Goal: Task Accomplishment & Management: Manage account settings

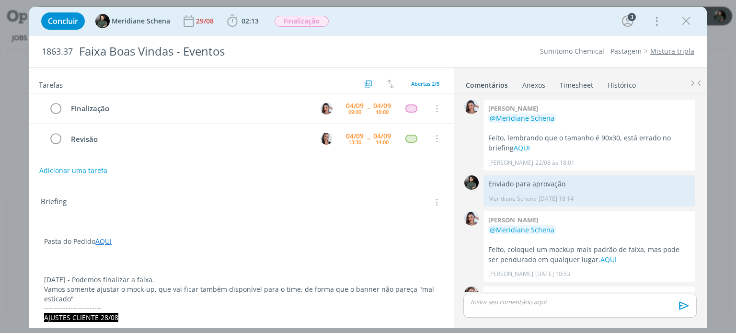
scroll to position [67, 0]
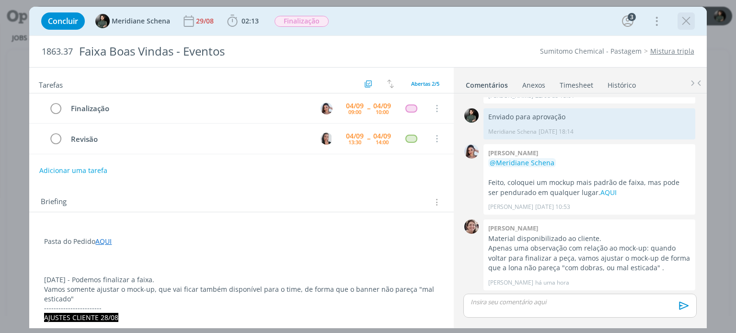
click at [683, 21] on icon "dialog" at bounding box center [686, 21] width 14 height 14
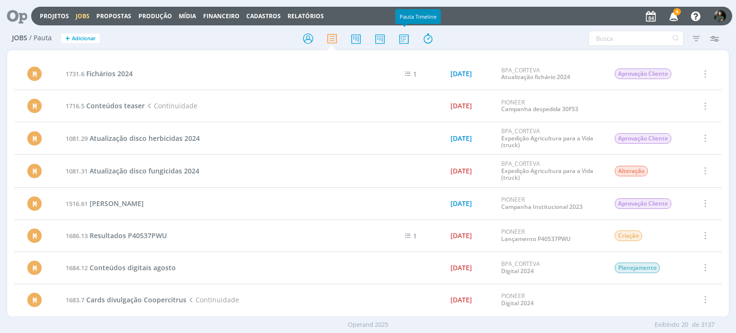
drag, startPoint x: 403, startPoint y: 43, endPoint x: 393, endPoint y: 43, distance: 10.1
click at [403, 43] on icon at bounding box center [404, 38] width 17 height 19
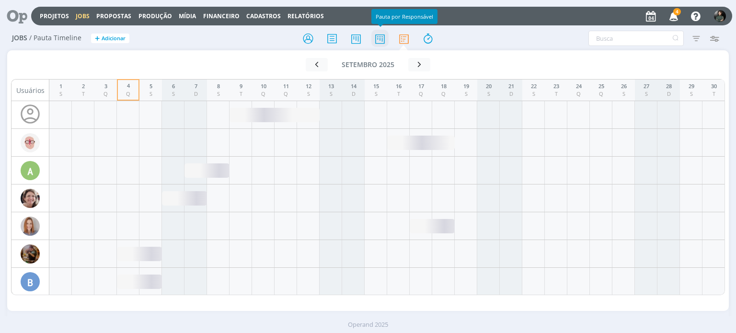
click at [380, 41] on icon at bounding box center [380, 38] width 17 height 19
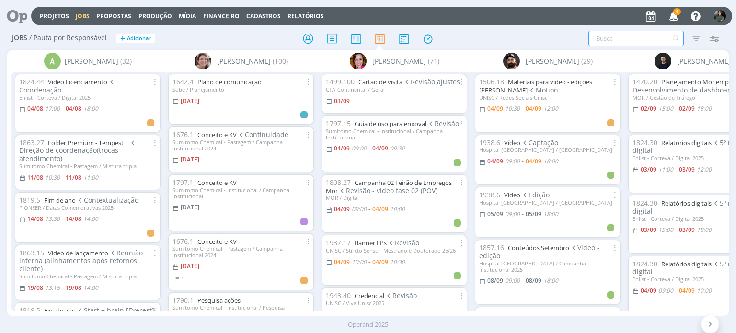
click at [658, 39] on input "text" at bounding box center [636, 38] width 95 height 15
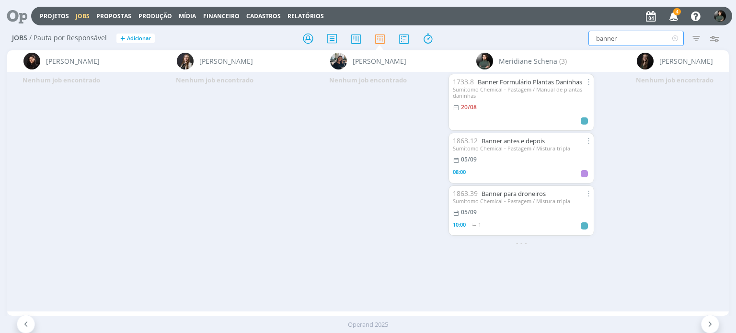
scroll to position [0, 1894]
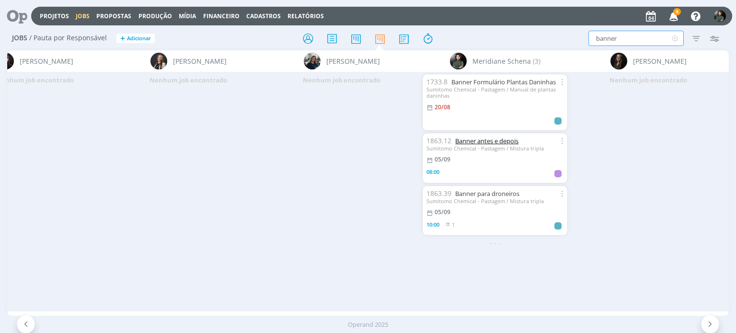
type input "banner"
click at [477, 142] on link "Banner antes e depois" at bounding box center [486, 141] width 63 height 9
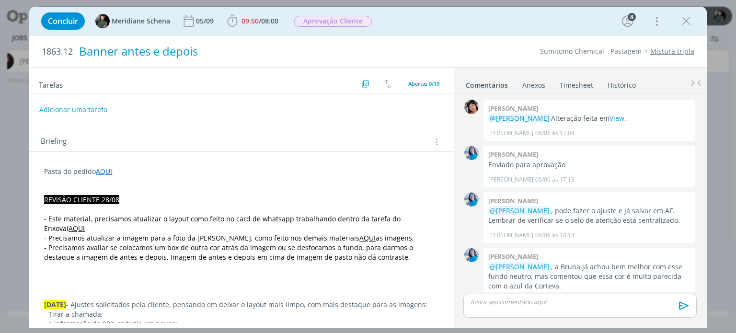
scroll to position [1010, 0]
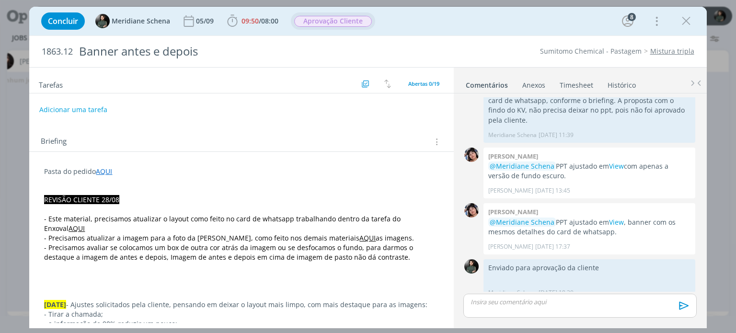
click at [322, 14] on span "Aprovação Cliente" at bounding box center [333, 20] width 84 height 17
click at [320, 17] on span "Aprovação Cliente" at bounding box center [333, 21] width 78 height 11
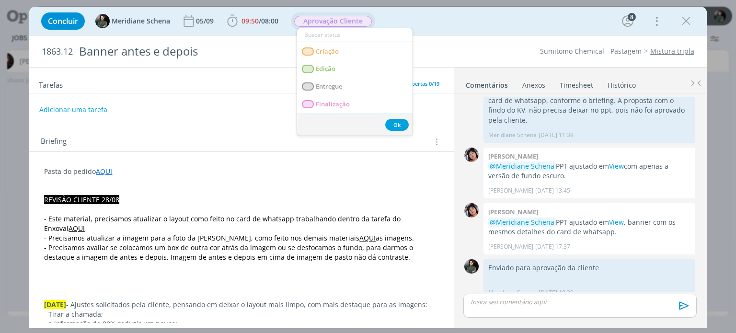
scroll to position [96, 0]
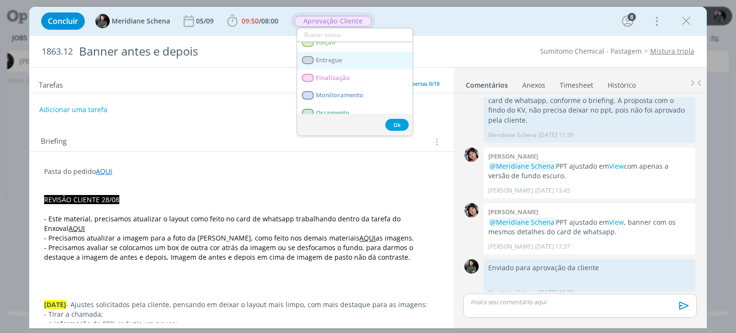
click at [333, 57] on span "Entregue" at bounding box center [329, 61] width 26 height 8
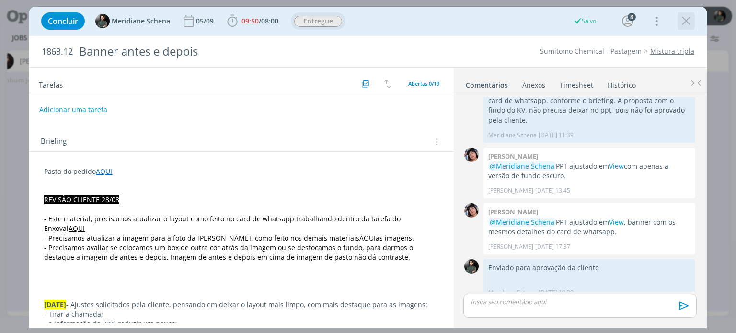
click at [683, 21] on icon "dialog" at bounding box center [686, 21] width 14 height 14
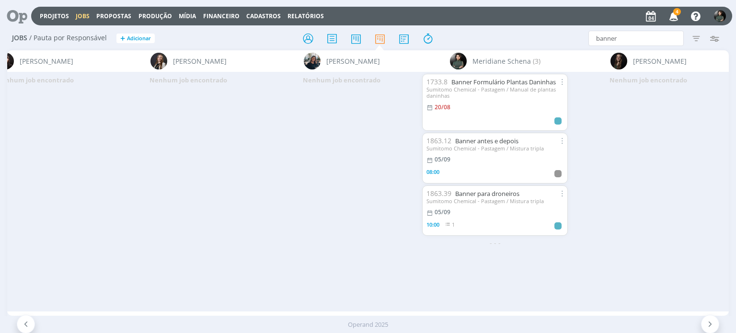
click at [502, 86] on div "Sumitomo Chemical - Pastagem / Manual de plantas daninhas" at bounding box center [495, 92] width 137 height 12
click at [489, 82] on link "Banner Formulário Plantas Daninhas" at bounding box center [504, 82] width 105 height 9
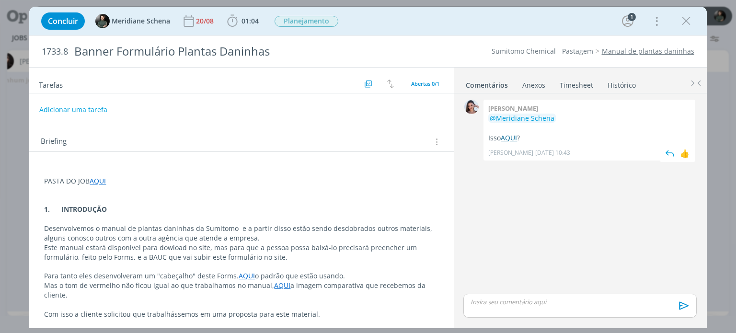
click at [515, 138] on link "AQUI" at bounding box center [509, 137] width 16 height 9
click at [305, 23] on span "Planejamento" at bounding box center [307, 21] width 64 height 11
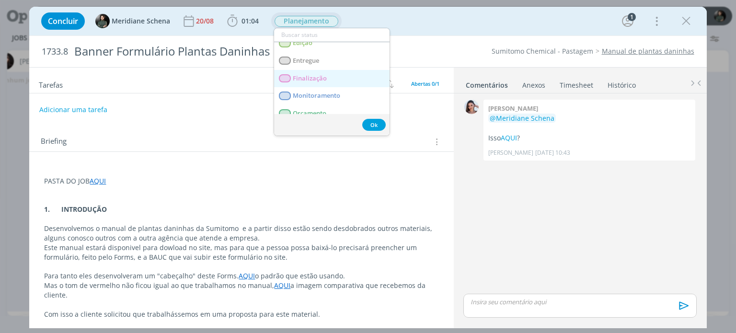
scroll to position [96, 0]
drag, startPoint x: 313, startPoint y: 58, endPoint x: 320, endPoint y: 67, distance: 10.9
click at [313, 58] on span "Entregue" at bounding box center [306, 61] width 26 height 8
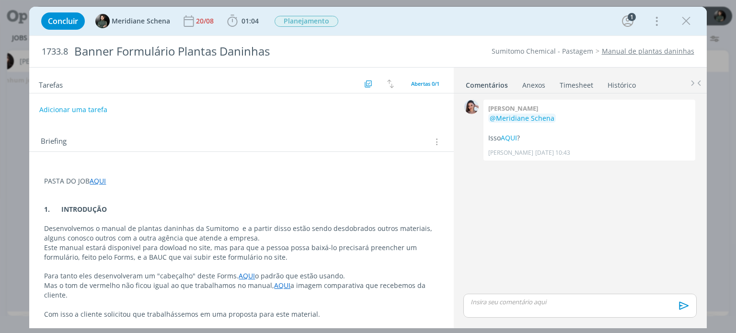
click at [486, 294] on div "dialog" at bounding box center [580, 306] width 233 height 24
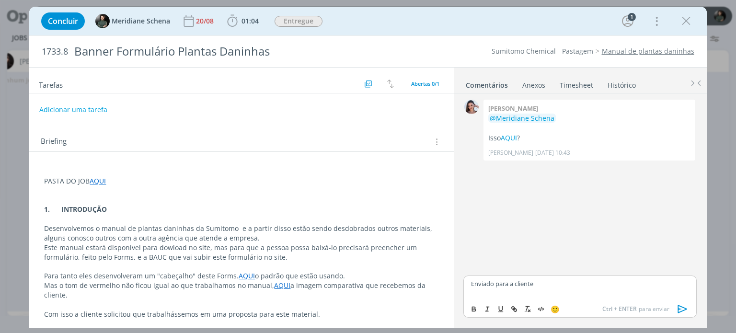
click at [678, 308] on icon "dialog" at bounding box center [683, 309] width 10 height 8
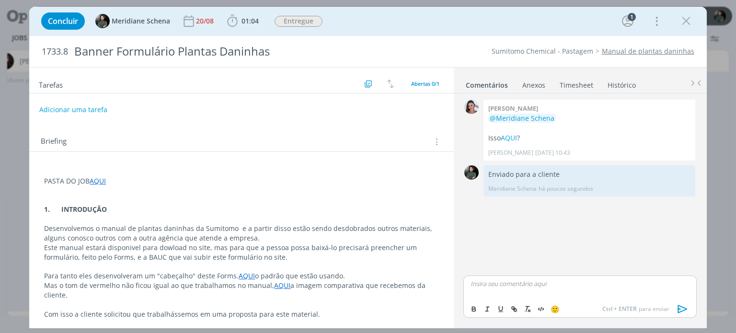
drag, startPoint x: 688, startPoint y: 25, endPoint x: 665, endPoint y: 61, distance: 42.7
click at [688, 25] on icon "dialog" at bounding box center [686, 21] width 14 height 14
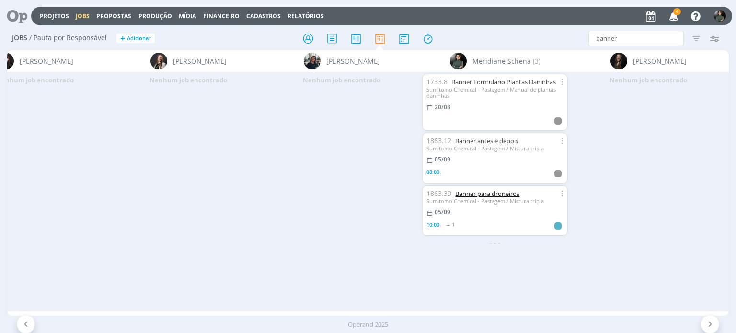
click at [480, 194] on link "Banner para droneiros" at bounding box center [487, 193] width 64 height 9
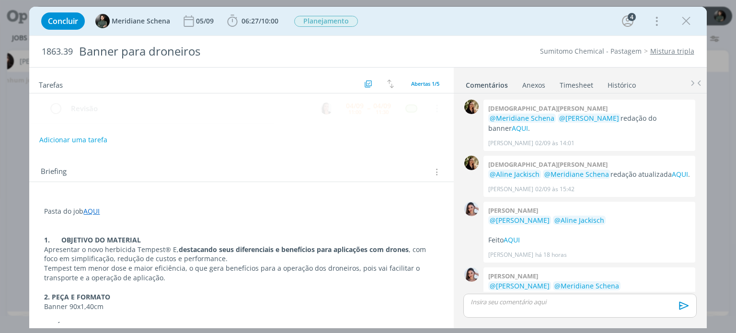
scroll to position [58, 0]
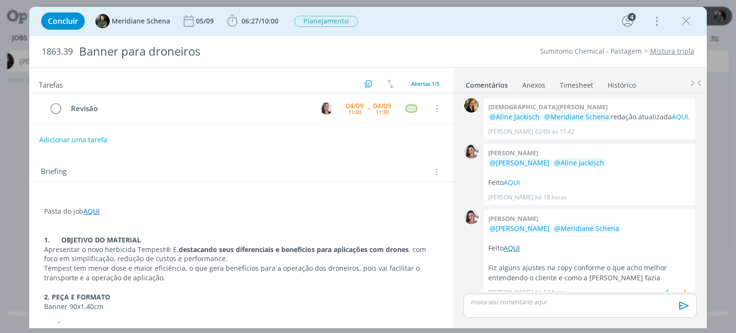
click at [512, 244] on link "AQUI" at bounding box center [512, 248] width 16 height 9
click at [331, 12] on div "Concluir Meridiane Schena 05/09 06:27 / 10:00 Iniciar Apontar Data * 04/09/2025…" at bounding box center [367, 21] width 663 height 23
click at [330, 24] on span "Planejamento" at bounding box center [326, 21] width 64 height 11
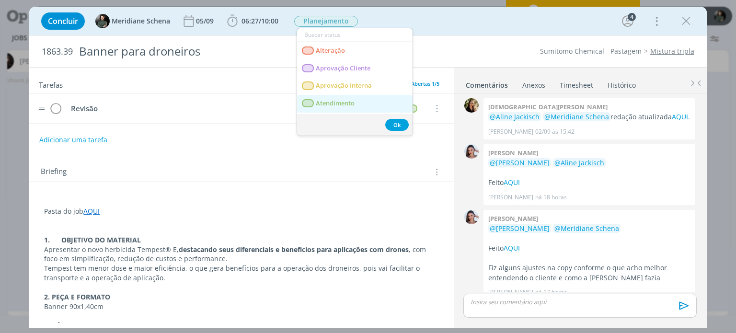
click at [335, 100] on span "Atendimento" at bounding box center [335, 104] width 39 height 8
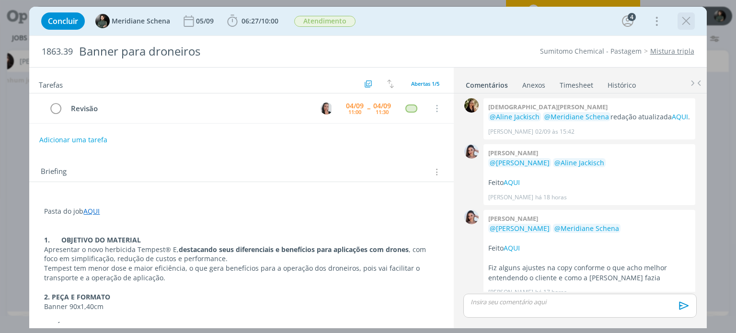
click at [683, 17] on icon "dialog" at bounding box center [686, 21] width 14 height 14
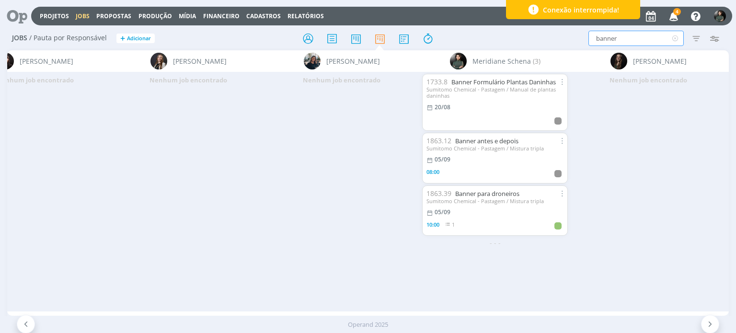
click at [628, 35] on input "banner" at bounding box center [636, 38] width 95 height 15
type input "b"
type input "outdoor"
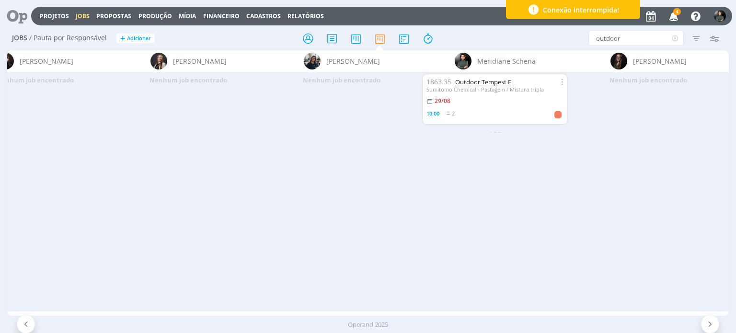
click at [477, 82] on link "Outdoor Tempest E" at bounding box center [483, 82] width 56 height 9
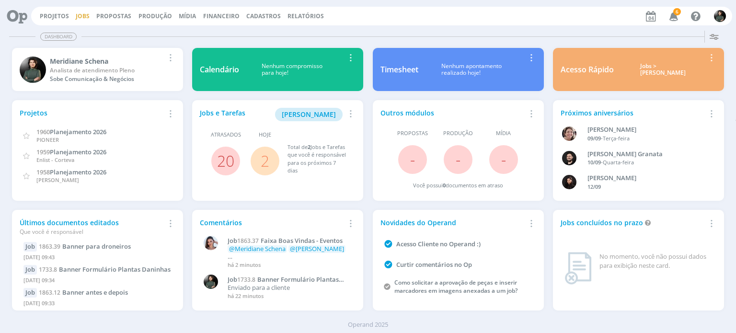
click at [79, 17] on link "Jobs" at bounding box center [83, 16] width 14 height 8
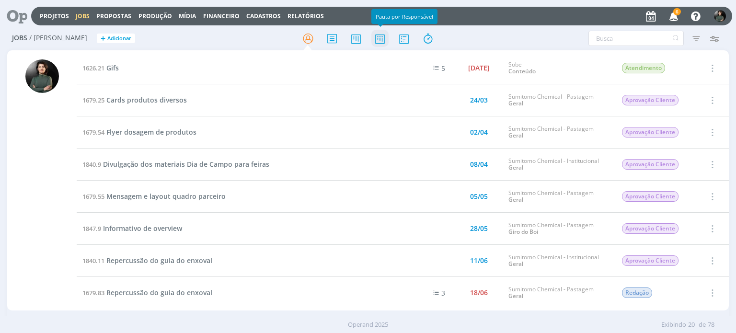
click at [385, 38] on icon at bounding box center [380, 38] width 17 height 19
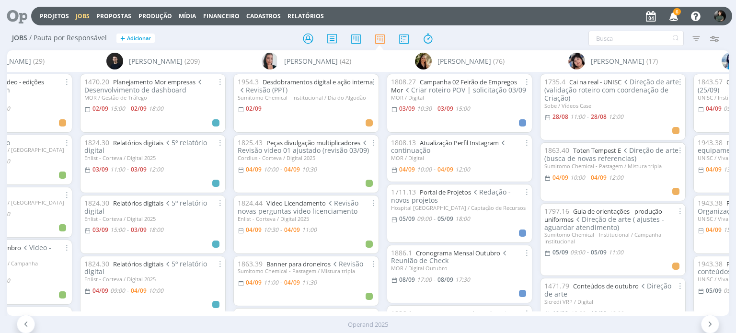
scroll to position [0, 584]
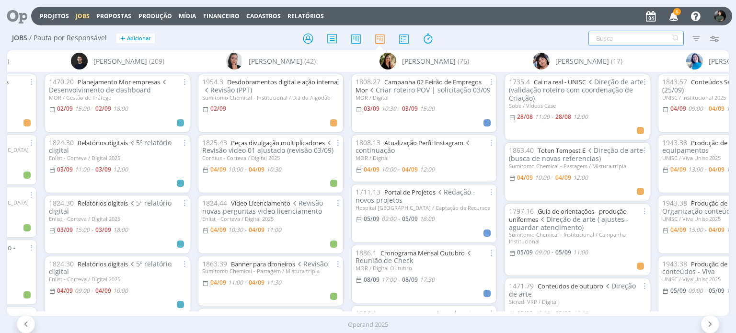
click at [622, 42] on input "text" at bounding box center [636, 38] width 95 height 15
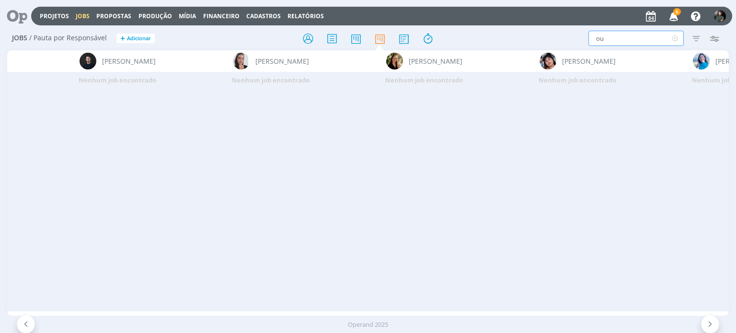
type input "o"
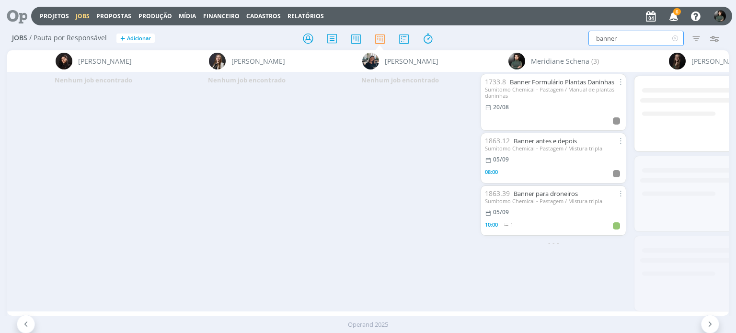
scroll to position [0, 1839]
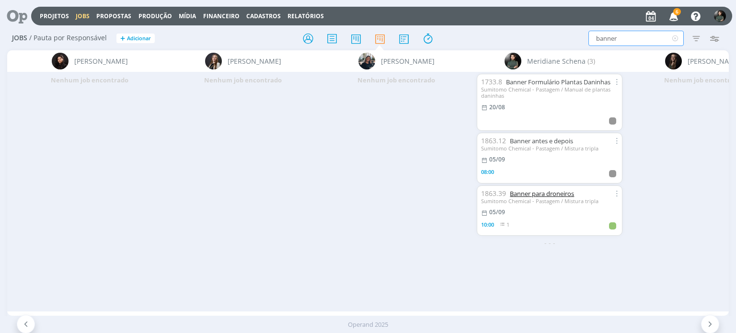
type input "banner"
click at [542, 197] on link "Banner para droneiros" at bounding box center [542, 193] width 64 height 9
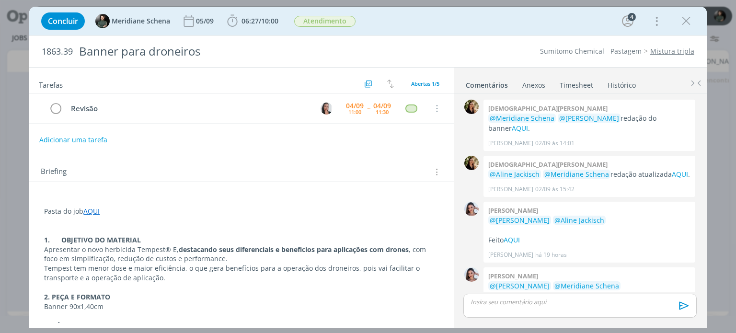
scroll to position [58, 0]
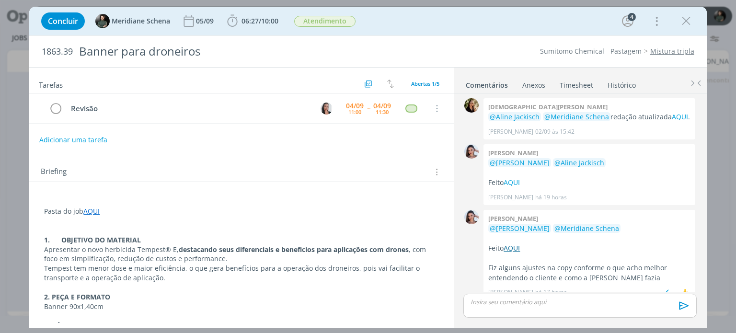
click at [516, 244] on link "AQUI" at bounding box center [512, 248] width 16 height 9
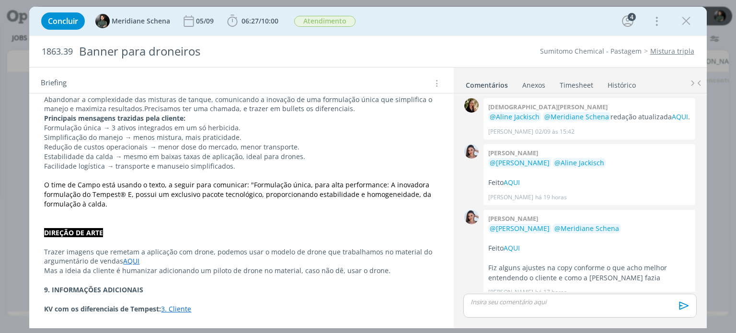
scroll to position [242, 0]
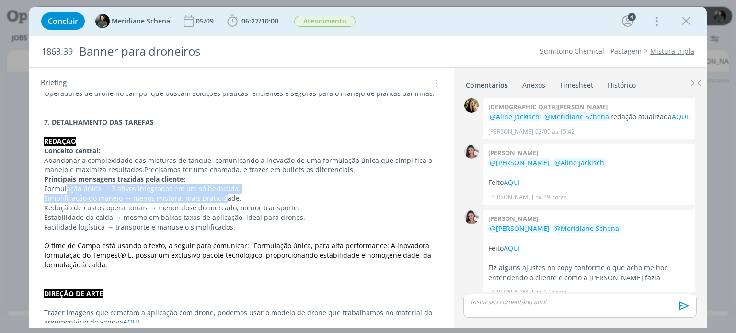
drag, startPoint x: 66, startPoint y: 192, endPoint x: 221, endPoint y: 196, distance: 154.9
click at [221, 196] on div "Pasta do job AQUI 1. OBJETIVO DO MATERIAL Apresentar o novo herbicida Tempest® …" at bounding box center [241, 184] width 409 height 464
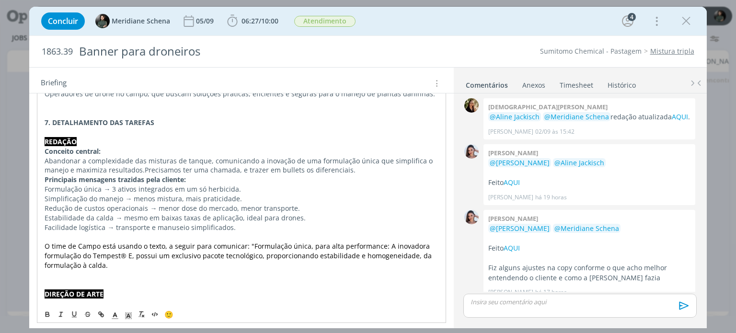
click at [50, 206] on p "Redução de custos operacionais → menor dose do mercado, menor transporte." at bounding box center [242, 209] width 394 height 10
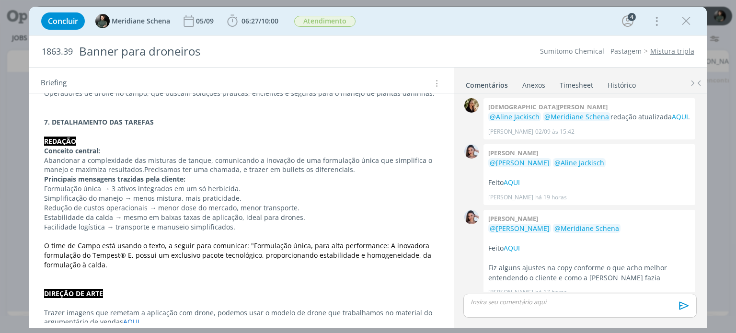
drag, startPoint x: 683, startPoint y: 23, endPoint x: 565, endPoint y: 61, distance: 123.7
click at [683, 23] on icon "dialog" at bounding box center [686, 21] width 14 height 14
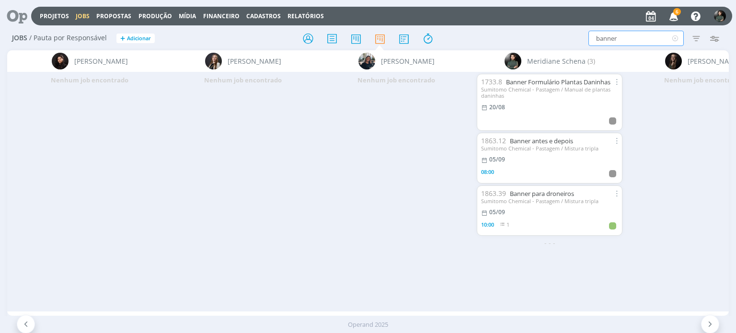
click at [623, 36] on input "banner" at bounding box center [636, 38] width 95 height 15
click at [543, 195] on link "Banner para droneiros" at bounding box center [542, 193] width 64 height 9
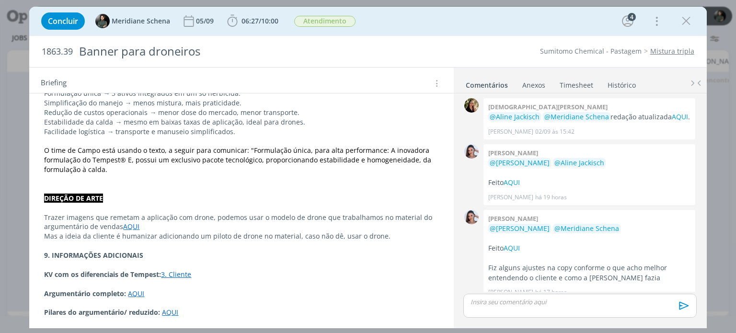
scroll to position [338, 0]
click at [168, 315] on link "AQUI" at bounding box center [170, 311] width 16 height 9
click at [169, 294] on link "https://sobeae.sharepoint.com/:f:/s/SOBEAE/EsaKZoh3WGFPkHjSkCfjcdUBeAUCeLbxY0Ij…" at bounding box center [142, 294] width 72 height 12
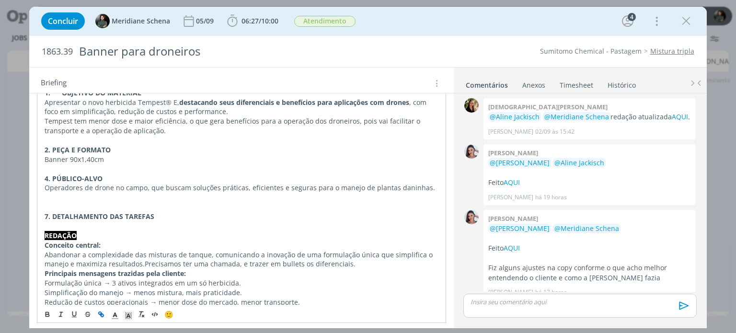
scroll to position [0, 0]
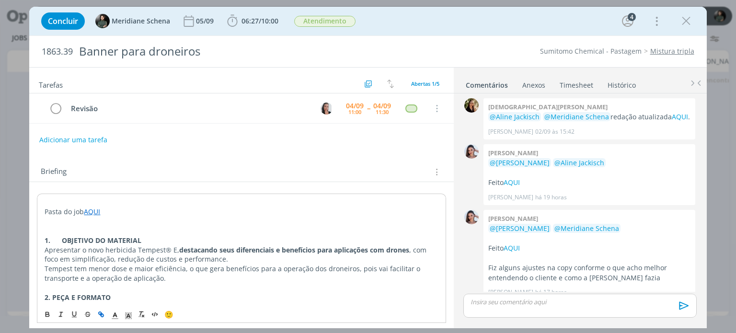
click at [288, 17] on div "Concluir Meridiane Schena 05/09 06:27 / 10:00 Iniciar Apontar Data * 04/09/2025…" at bounding box center [367, 21] width 663 height 23
click at [266, 23] on span "10:00" at bounding box center [269, 20] width 17 height 9
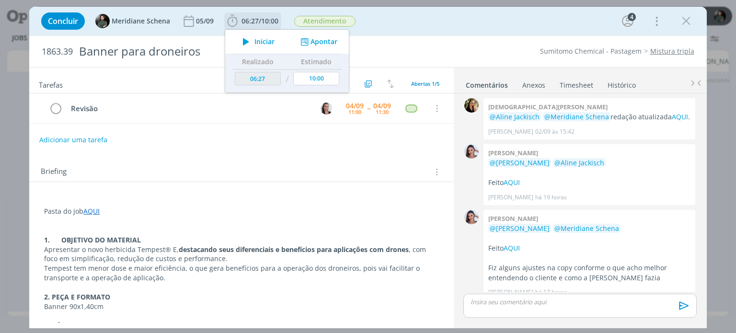
click at [267, 40] on span "Iniciar" at bounding box center [265, 41] width 20 height 7
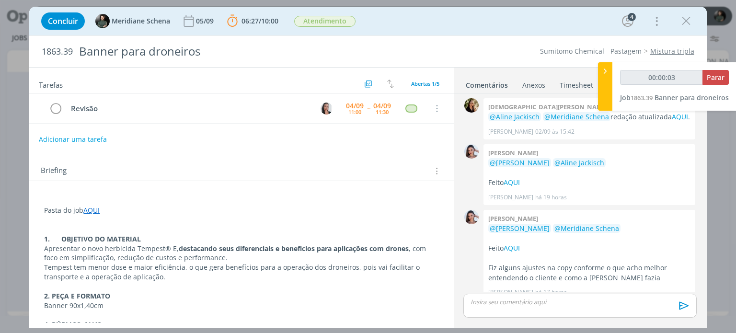
click at [101, 136] on button "Adicionar uma tarefa" at bounding box center [73, 139] width 68 height 16
type input "00:00:05"
type input "Di"
type input "00:00:06"
type input "Direçã"
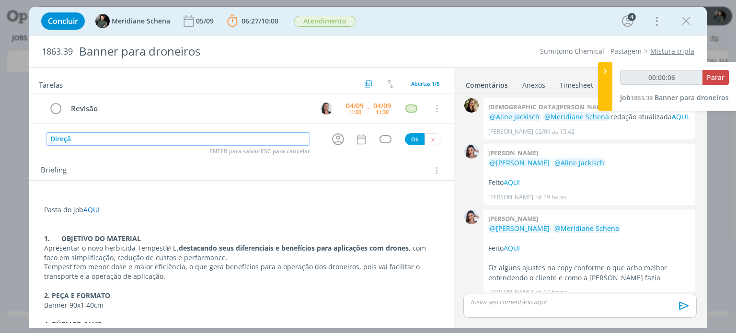
type input "00:00:07"
type input "Direção de at"
type input "00:00:08"
type input "Direção de a"
type input "00:00:09"
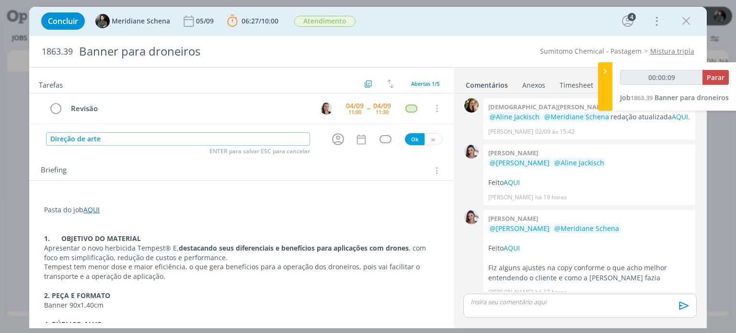
type input "Direção de arte"
type input "00:00:10"
type input "Direção de arte (a"
type input "00:00:11"
type input "Direção de arte (ajustes"
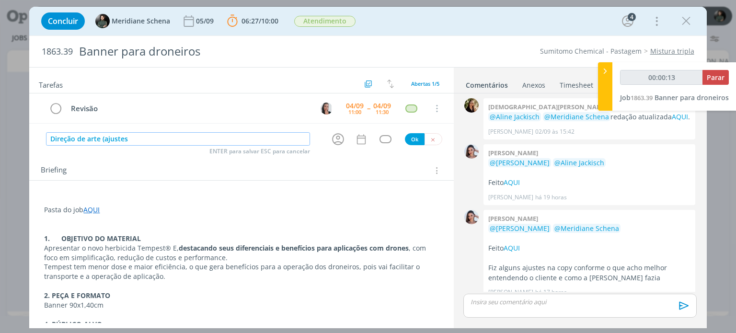
type input "00:00:14"
type input "Direção de arte (ajustes coor"
type input "00:00:15"
type input "Direção de arte (ajustes coordenaç"
type input "00:00:16"
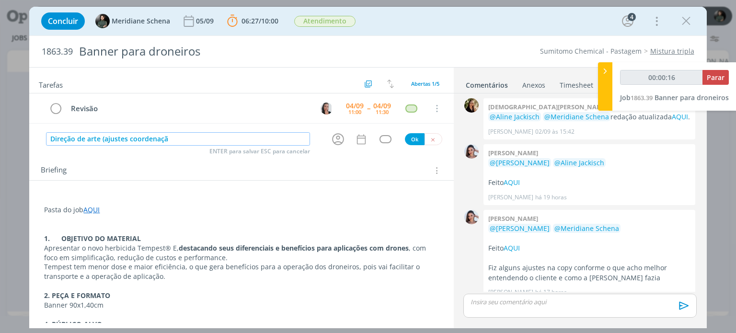
type input "Direção de arte (ajustes coordenação"
type input "00:00:17"
type input "Direção de arte (ajustes coordenação)"
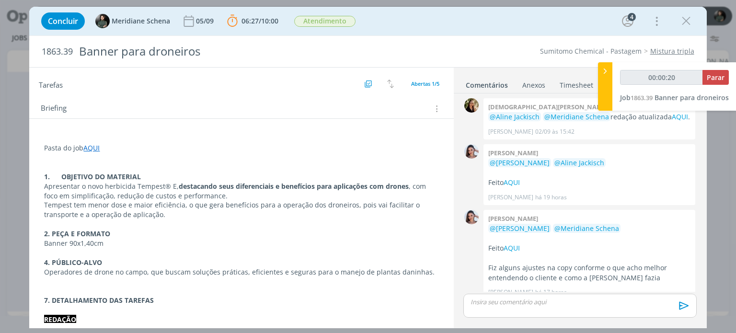
scroll to position [48, 0]
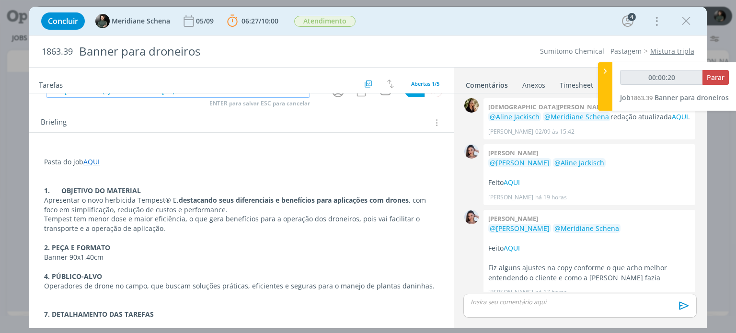
type input "00:00:21"
type input "Direção de arte (ajustes coordenação)"
click at [145, 159] on p "Pasta do job AQUI" at bounding box center [241, 162] width 395 height 10
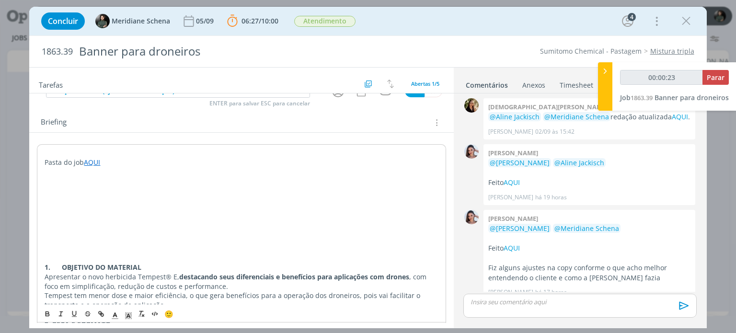
type input "00:00:24"
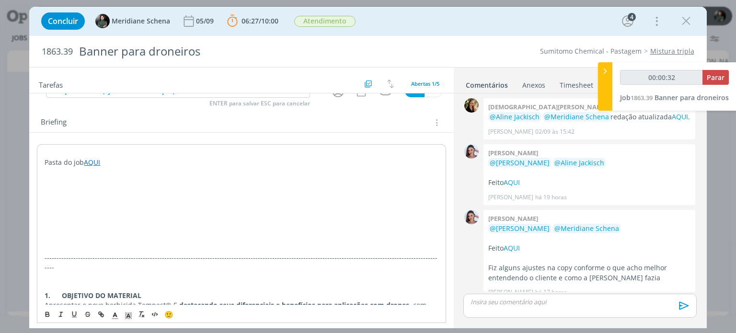
click at [47, 201] on p "dialog" at bounding box center [242, 201] width 394 height 10
drag, startPoint x: 135, startPoint y: 203, endPoint x: 14, endPoint y: 203, distance: 120.8
click at [14, 203] on div "Concluir Meridiane Schena 05/09 06:27 / 10:00 Parar Apontar Data * 04/09/2025 H…" at bounding box center [368, 166] width 736 height 333
click at [43, 313] on button "dialog" at bounding box center [47, 315] width 13 height 12
click at [124, 316] on icon "dialog" at bounding box center [128, 316] width 9 height 9
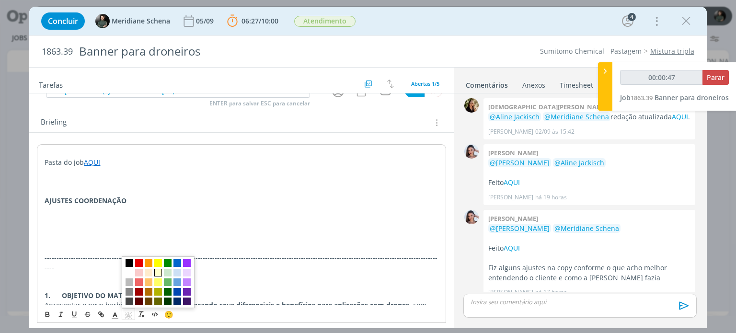
click at [157, 274] on span "dialog" at bounding box center [158, 273] width 8 height 8
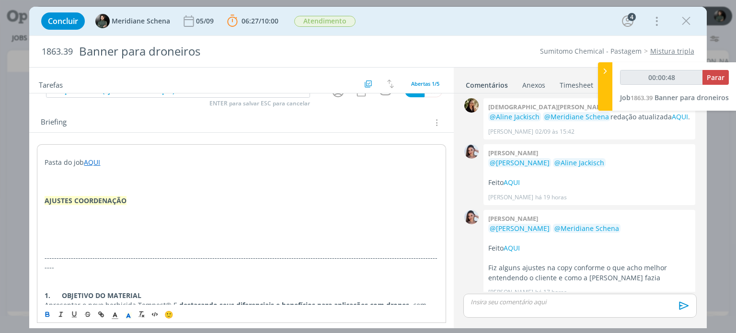
click at [161, 224] on p "dialog" at bounding box center [242, 229] width 394 height 10
click at [147, 198] on p "AJUSTES COORDENAÇÃO" at bounding box center [242, 201] width 394 height 10
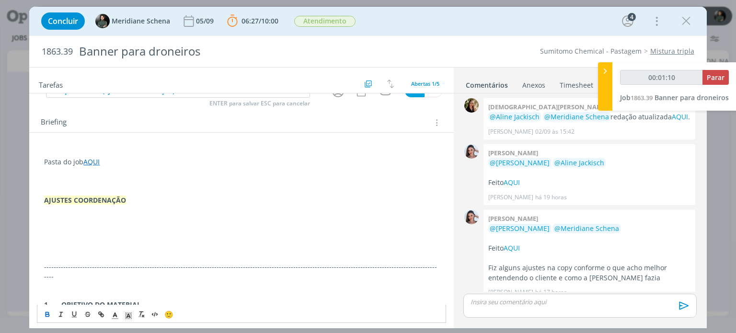
click at [140, 202] on p "AJUSTES COORDENAÇÃO" at bounding box center [241, 201] width 395 height 10
drag, startPoint x: 105, startPoint y: 217, endPoint x: 33, endPoint y: 222, distance: 73.0
click at [47, 313] on icon "dialog" at bounding box center [48, 315] width 8 height 8
click at [127, 318] on polyline "dialog" at bounding box center [128, 316] width 3 height 4
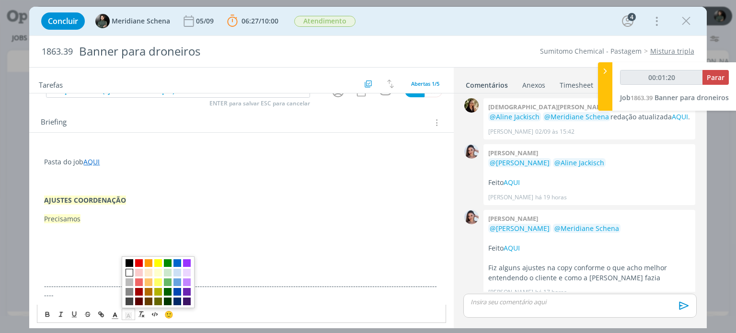
click at [130, 276] on span "dialog" at bounding box center [130, 273] width 8 height 8
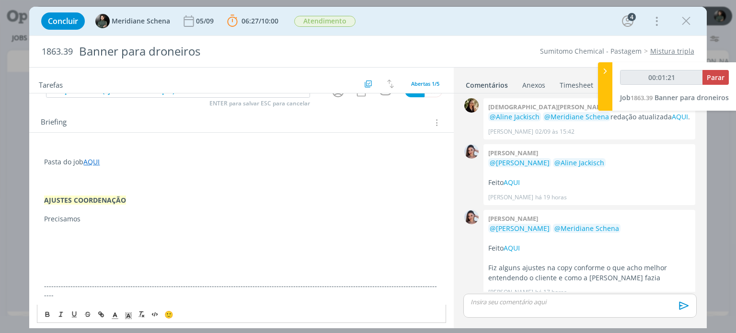
click at [114, 238] on p "dialog" at bounding box center [241, 238] width 395 height 10
drag, startPoint x: 197, startPoint y: 220, endPoint x: 239, endPoint y: 244, distance: 49.0
click at [237, 245] on p "dialog" at bounding box center [241, 248] width 395 height 10
click at [314, 215] on p "Precisamos evidenciar os beneficios para os droneiros, que são o público alvo d…" at bounding box center [241, 219] width 395 height 10
click at [369, 226] on p "dialog" at bounding box center [241, 229] width 395 height 10
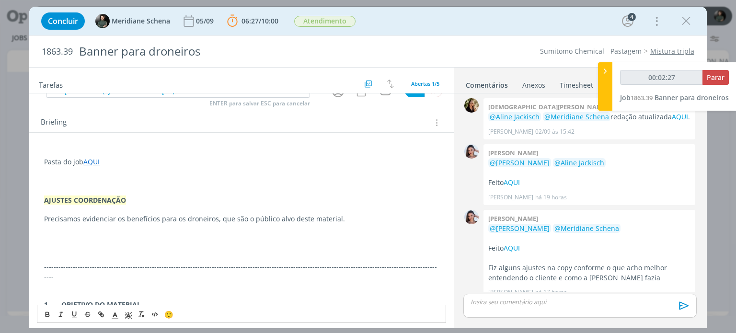
click at [353, 220] on p "Precisamos evidenciar os benefícios para os droneiros, que são o público alvo d…" at bounding box center [241, 219] width 395 height 10
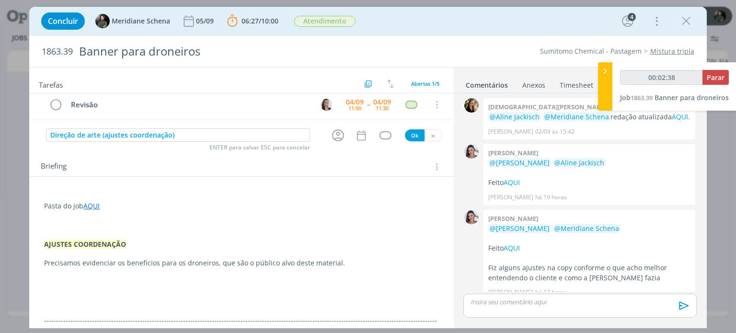
scroll to position [0, 0]
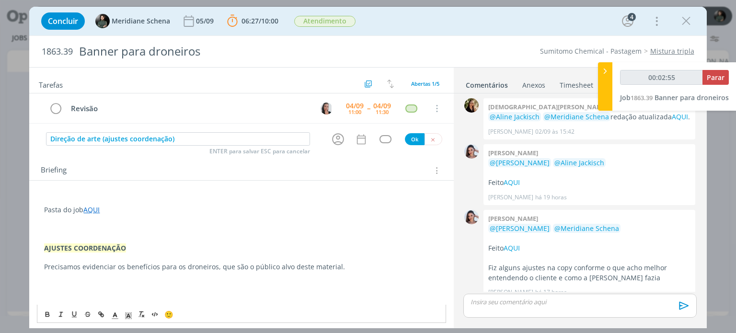
click at [381, 253] on p "dialog" at bounding box center [241, 258] width 395 height 10
click at [338, 268] on p "Precisamos evidenciar os benefícios para os droneiros, que são o público alvo d…" at bounding box center [241, 267] width 395 height 10
drag, startPoint x: 84, startPoint y: 280, endPoint x: 38, endPoint y: 277, distance: 46.1
click at [44, 316] on icon "dialog" at bounding box center [48, 315] width 8 height 8
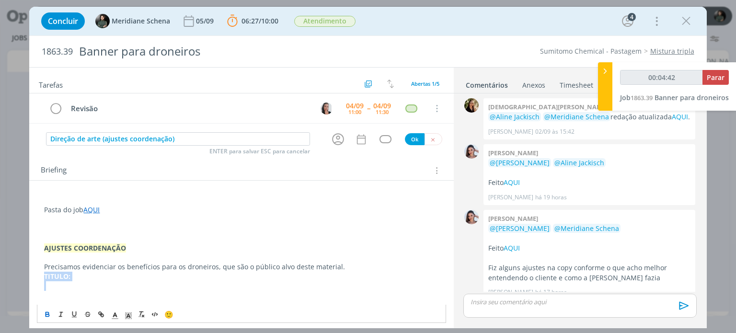
click at [71, 284] on p "dialog" at bounding box center [241, 286] width 395 height 10
click at [76, 277] on p "TITULO:" at bounding box center [241, 277] width 395 height 10
click at [92, 272] on p "TITULO:" at bounding box center [241, 277] width 395 height 10
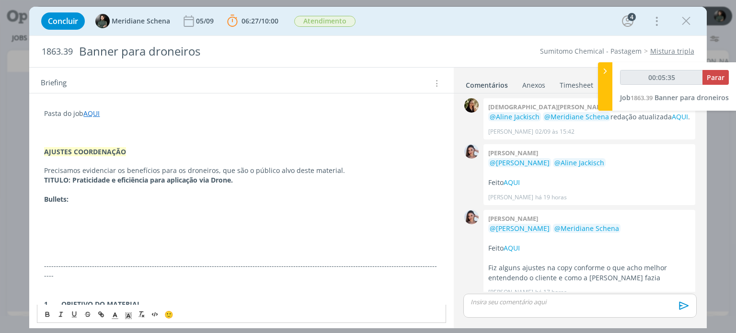
scroll to position [105, 0]
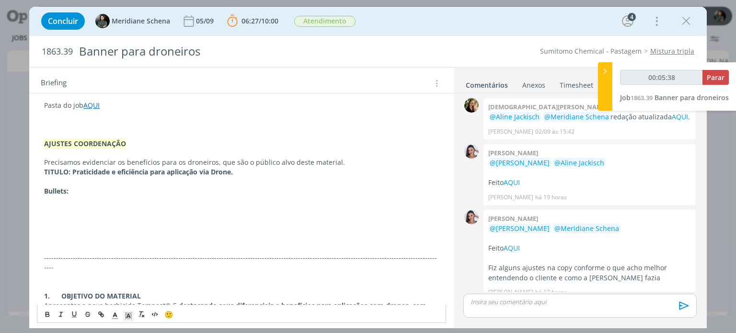
click at [105, 199] on p "dialog" at bounding box center [241, 201] width 395 height 10
click at [46, 317] on icon "dialog" at bounding box center [48, 315] width 8 height 8
click at [232, 206] on p "dialog" at bounding box center [241, 211] width 395 height 10
click at [238, 198] on p "Formulação única e compatível para aplicação via drone" at bounding box center [241, 201] width 395 height 10
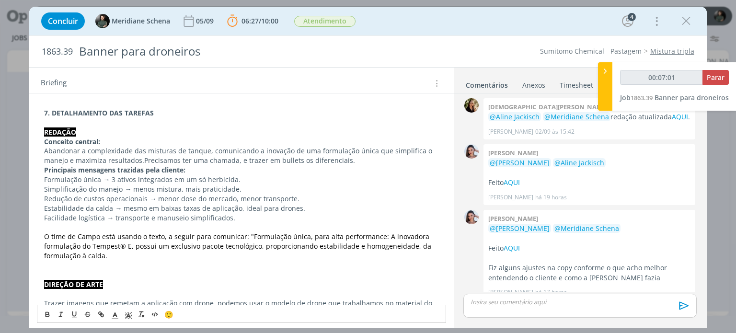
scroll to position [420, 0]
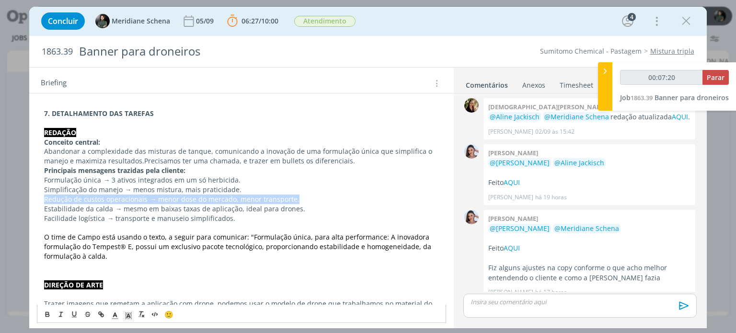
drag, startPoint x: 297, startPoint y: 189, endPoint x: 42, endPoint y: 187, distance: 255.5
click at [42, 187] on div "Pasta do job AQUI AJUSTES COORDENAÇÃO Precisamos evidenciar os benefícios para …" at bounding box center [241, 90] width 409 height 636
copy p "Redução de custos operacionais → menor dose do mercado, menor transporte."
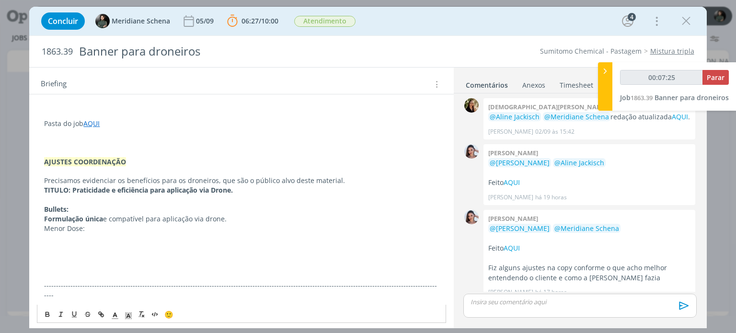
scroll to position [85, 0]
click at [111, 159] on strong "AJUSTES COORDENAÇÃO" at bounding box center [85, 163] width 82 height 9
click at [96, 229] on p "Menor Dose:" at bounding box center [241, 230] width 395 height 10
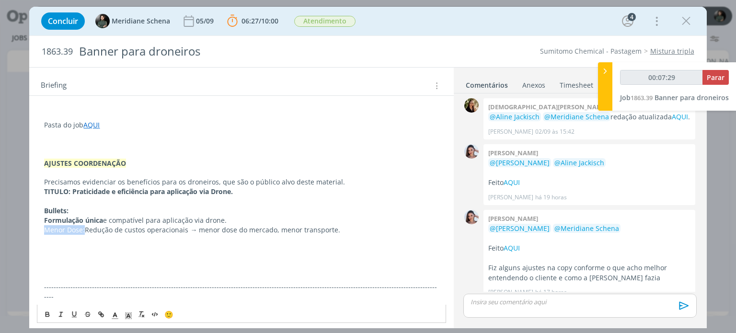
drag, startPoint x: 84, startPoint y: 230, endPoint x: 36, endPoint y: 230, distance: 47.9
drag, startPoint x: 48, startPoint y: 317, endPoint x: 75, endPoint y: 295, distance: 34.7
click at [48, 316] on icon "dialog" at bounding box center [48, 315] width 8 height 8
click at [114, 263] on p "dialog" at bounding box center [241, 268] width 395 height 10
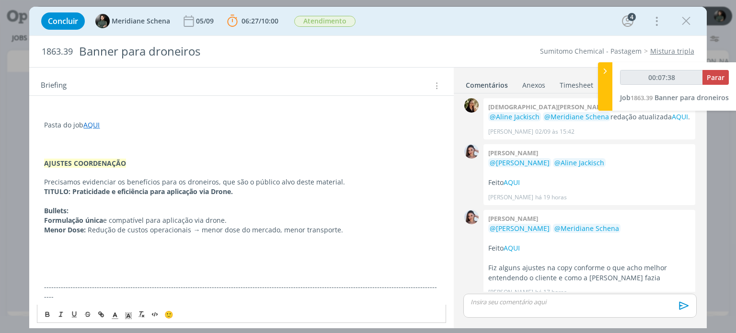
click at [276, 229] on span "Redução de custos operacionais → menor dose do mercado, menor transporte." at bounding box center [216, 229] width 256 height 9
drag, startPoint x: 199, startPoint y: 231, endPoint x: 313, endPoint y: 229, distance: 114.1
click at [313, 229] on p "Menor Dose: Redução de custos operacionais → menor dose, menor transporte." at bounding box center [241, 230] width 395 height 10
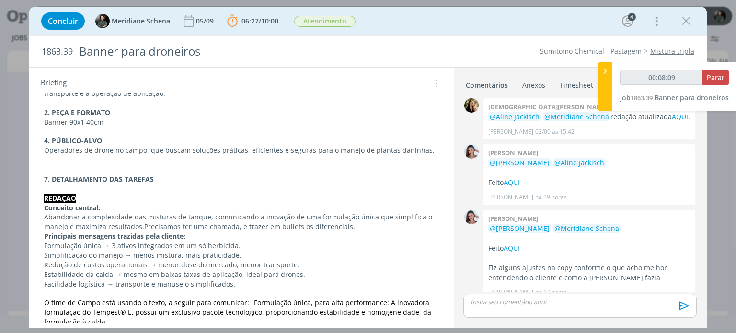
scroll to position [420, 0]
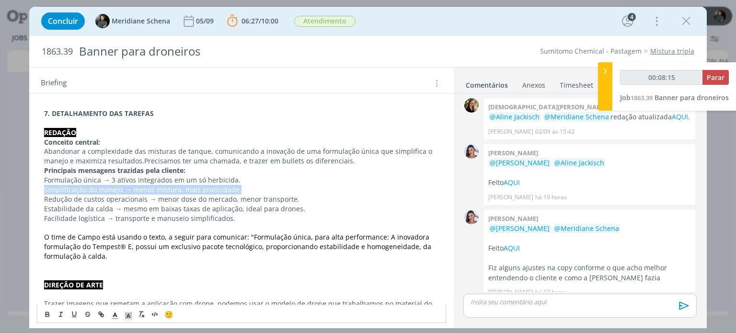
drag, startPoint x: 238, startPoint y: 178, endPoint x: 33, endPoint y: 182, distance: 205.2
click at [33, 182] on div "Pasta do job AQUI AJUSTES COORDENAÇÃO Precisamos evidenciar os benefícios para …" at bounding box center [241, 94] width 424 height 669
copy p "Simplificação do manejo → menos mistura, mais praticidade."
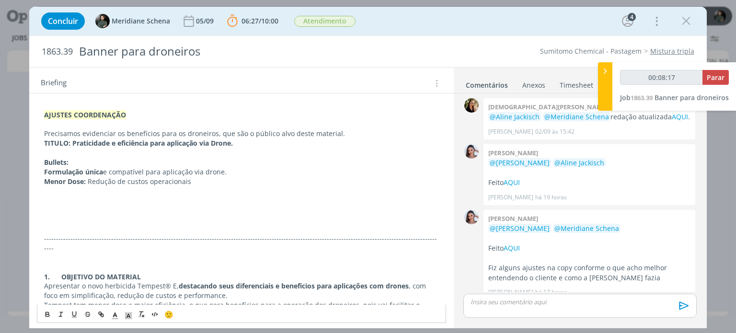
scroll to position [133, 0]
click at [192, 176] on p "Formulação única e compatível para aplicação via drone." at bounding box center [241, 173] width 395 height 10
click at [192, 185] on p "Menor Dose: Redução de custos operacionais" at bounding box center [241, 182] width 395 height 10
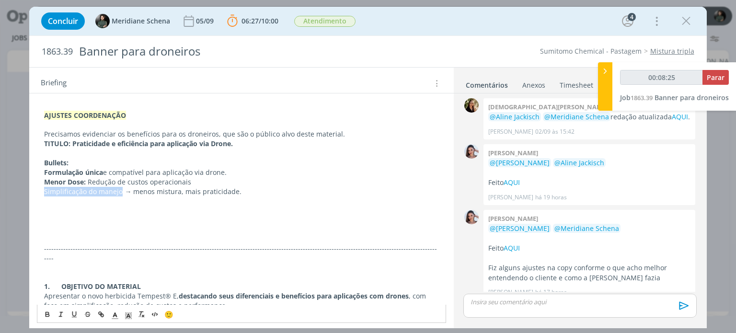
drag, startPoint x: 121, startPoint y: 190, endPoint x: 38, endPoint y: 191, distance: 82.5
click at [51, 187] on span "Simplificação do manejo → menos mistura, mais praticidade." at bounding box center [143, 191] width 198 height 9
drag, startPoint x: 119, startPoint y: 190, endPoint x: 27, endPoint y: 190, distance: 92.5
click at [27, 190] on div "Concluir Meridiane Schena 05/09 06:27 / 10:00 Parar Apontar Data * 04/09/2025 H…" at bounding box center [368, 166] width 736 height 333
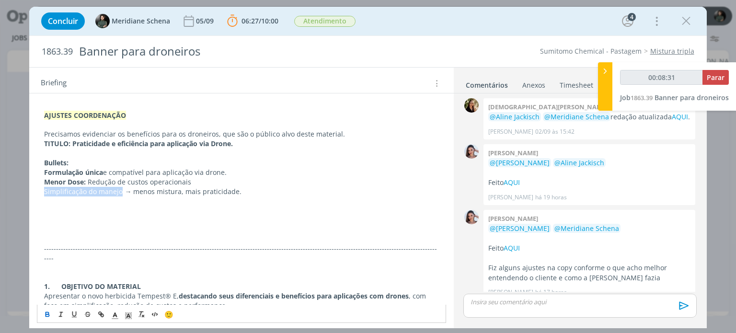
click at [45, 313] on icon "dialog" at bounding box center [48, 315] width 8 height 8
click at [88, 247] on p "-------------------------------------------------------------------------------…" at bounding box center [241, 253] width 395 height 19
click at [136, 193] on span "→ menos mistura, mais praticidade." at bounding box center [183, 191] width 117 height 9
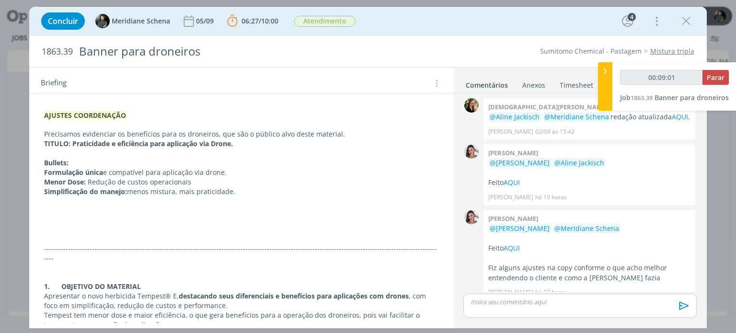
click at [235, 190] on p "Simplificação do manejo: menos mistura, mais praticidade." at bounding box center [241, 192] width 395 height 10
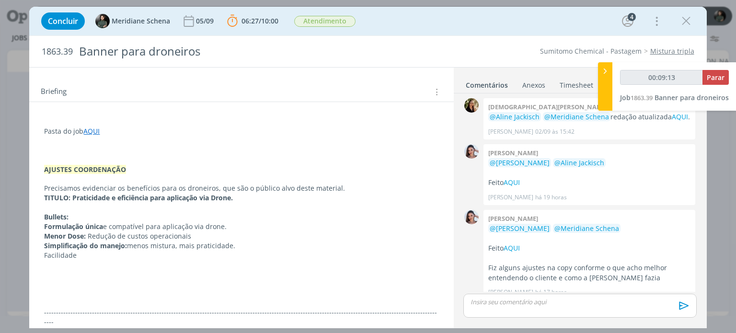
scroll to position [69, 0]
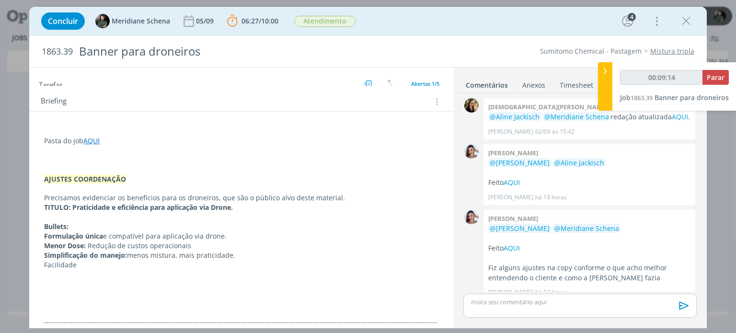
click at [83, 268] on p "Facilidade" at bounding box center [241, 265] width 395 height 10
drag, startPoint x: 163, startPoint y: 265, endPoint x: 44, endPoint y: 268, distance: 119.9
click at [44, 268] on p "Facilidade em transporte e operação:" at bounding box center [241, 265] width 395 height 10
click at [43, 316] on button "dialog" at bounding box center [47, 315] width 13 height 12
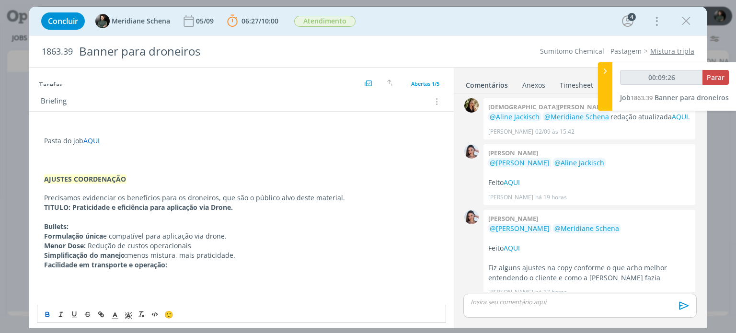
click at [65, 295] on p "dialog" at bounding box center [241, 294] width 395 height 10
drag, startPoint x: 711, startPoint y: 77, endPoint x: 697, endPoint y: 65, distance: 18.4
click at [711, 77] on span "Parar" at bounding box center [716, 77] width 18 height 9
type input "00:22:39"
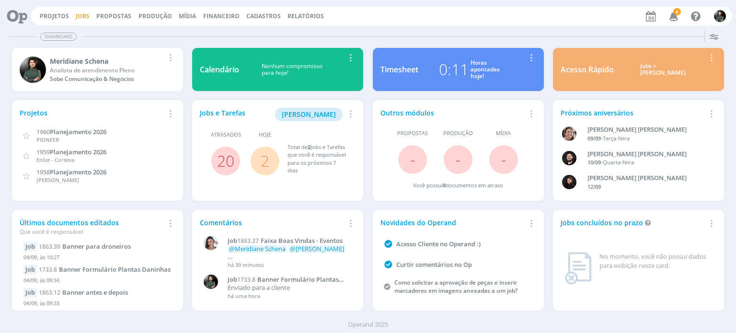
click at [82, 16] on link "Jobs" at bounding box center [83, 16] width 14 height 8
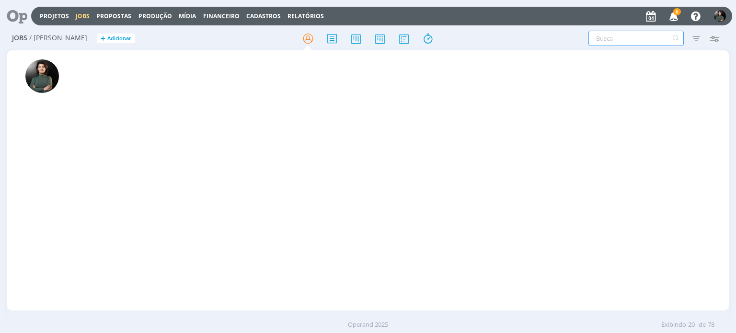
click at [628, 37] on input "text" at bounding box center [636, 38] width 95 height 15
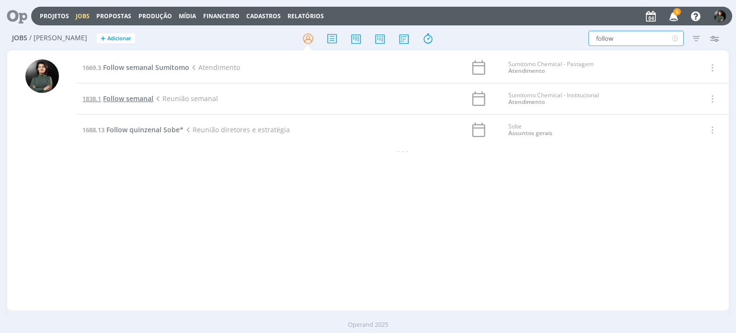
type input "follow"
click at [142, 97] on span "Follow semanal" at bounding box center [128, 98] width 50 height 9
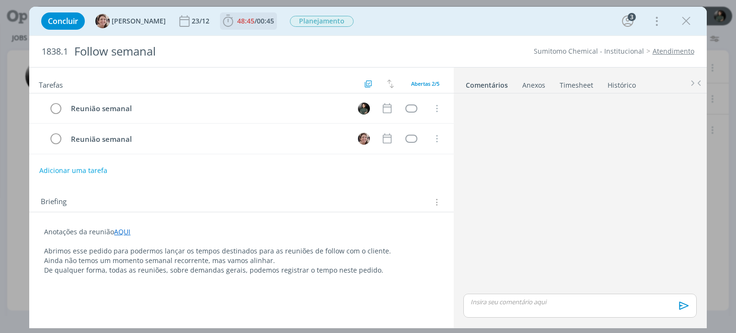
click at [235, 20] on b "48:45 / 00:45" at bounding box center [255, 21] width 41 height 7
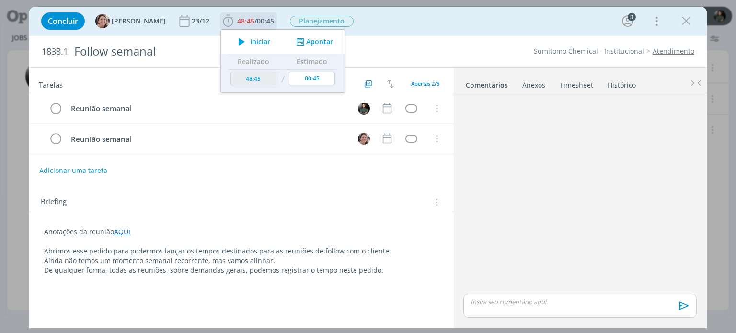
click at [251, 44] on span "Iniciar" at bounding box center [260, 41] width 20 height 7
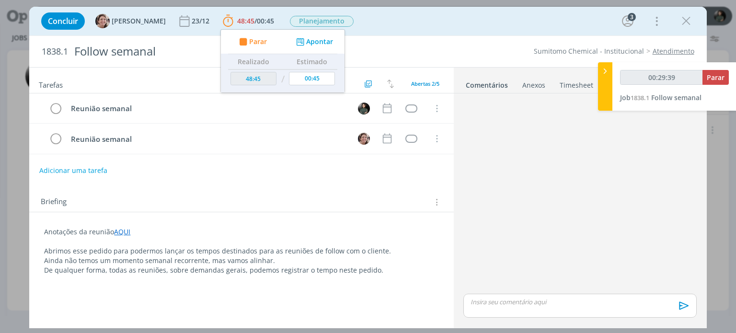
type input "00:30:39"
